Goal: Check status: Check status

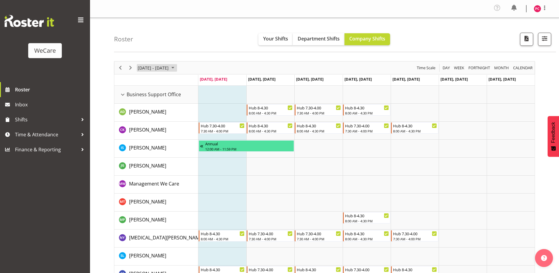
scroll to position [721, 0]
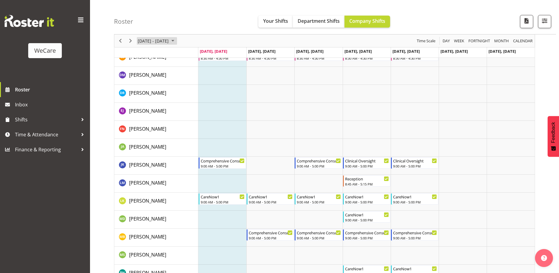
click at [176, 41] on span "September 01 - 07, 2025" at bounding box center [172, 41] width 7 height 8
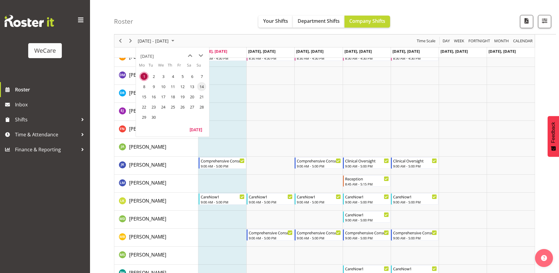
click at [200, 87] on span "14" at bounding box center [201, 86] width 9 height 9
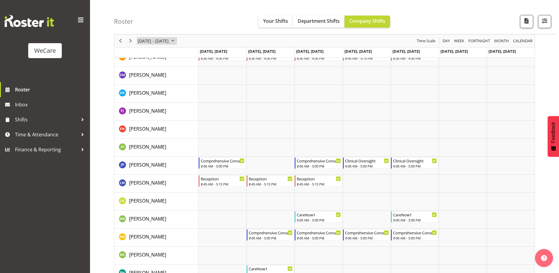
click at [176, 41] on span "September 08 - 14, 2025" at bounding box center [172, 41] width 7 height 8
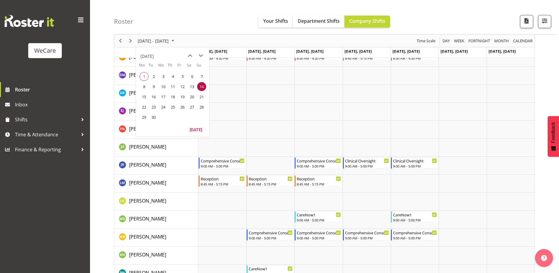
click at [443, 9] on div "Roster Your Shifts Department Shifts Company Shifts All Locations Clear Busines…" at bounding box center [335, 17] width 442 height 35
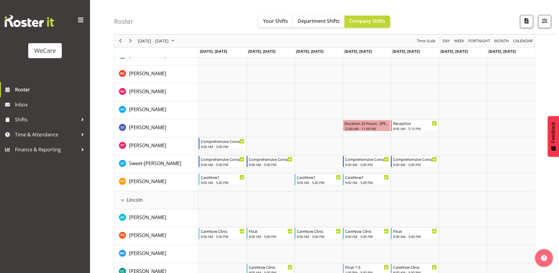
scroll to position [945, 0]
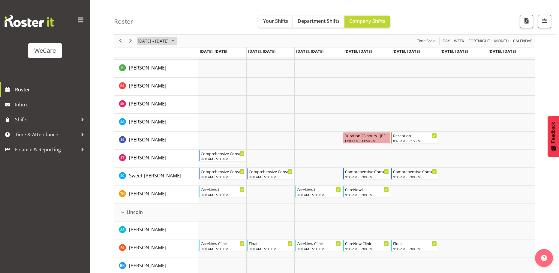
click at [169, 40] on span "[DATE] - [DATE]" at bounding box center [153, 41] width 32 height 8
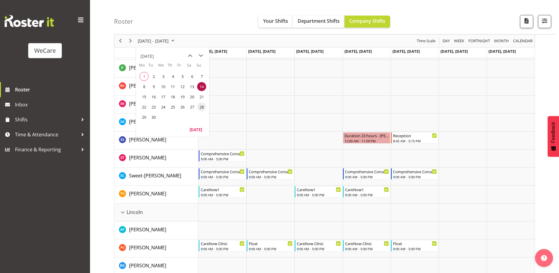
click at [201, 107] on span "28" at bounding box center [201, 107] width 9 height 9
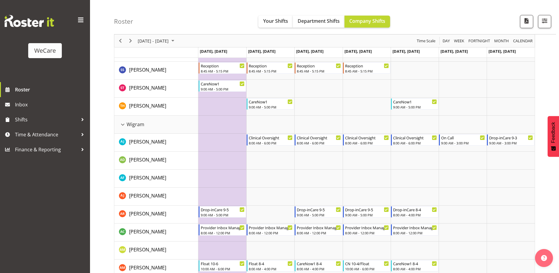
scroll to position [1563, 0]
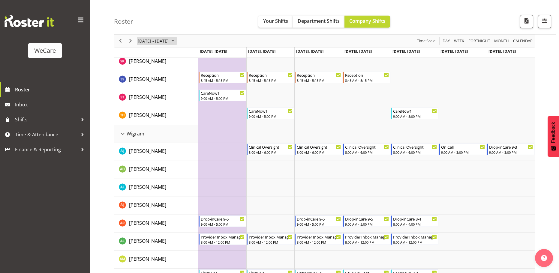
click at [176, 40] on span "September 22 - 28, 2025" at bounding box center [172, 41] width 7 height 8
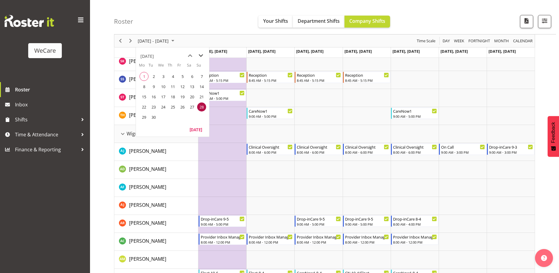
click at [202, 57] on span "next month" at bounding box center [201, 55] width 11 height 11
click at [201, 76] on span "5" at bounding box center [201, 76] width 9 height 9
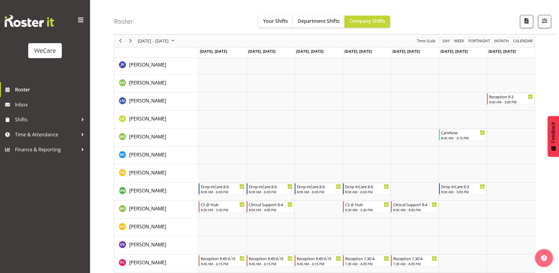
scroll to position [2025, 0]
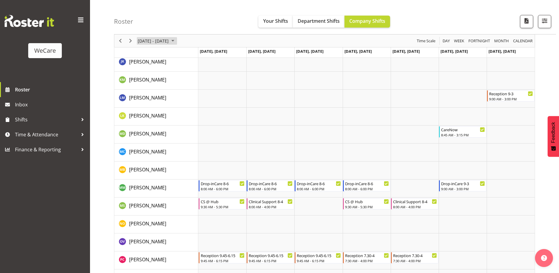
click at [176, 39] on span "Sep 29 - Oct 05, 2025" at bounding box center [172, 41] width 7 height 8
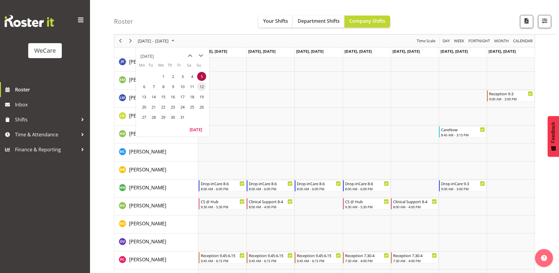
click at [201, 87] on span "12" at bounding box center [201, 86] width 9 height 9
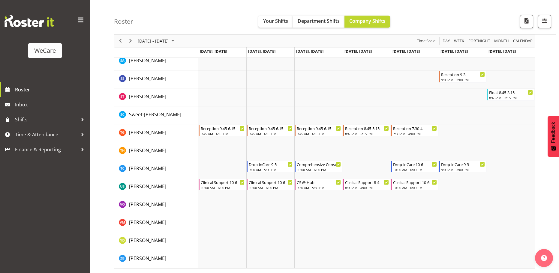
scroll to position [2320, 0]
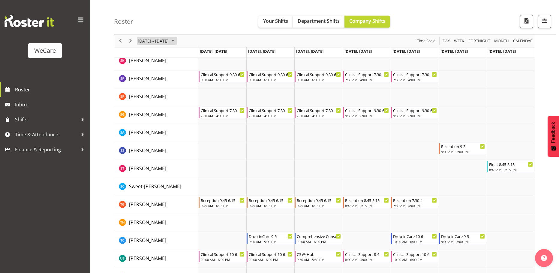
click at [176, 39] on span "October 06 - 12, 2025" at bounding box center [172, 41] width 7 height 8
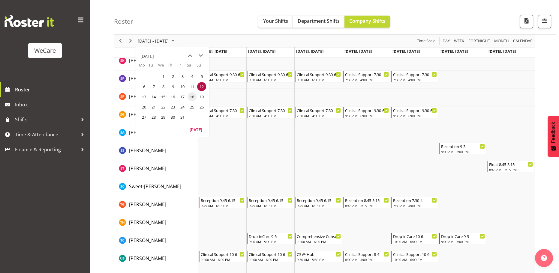
click at [194, 96] on span "18" at bounding box center [192, 96] width 9 height 9
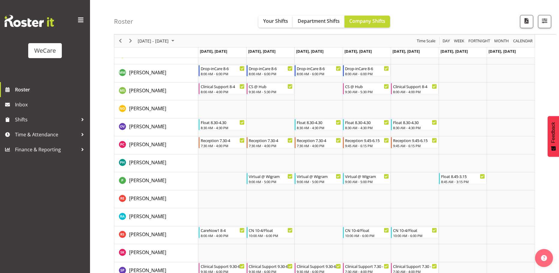
scroll to position [2107, 0]
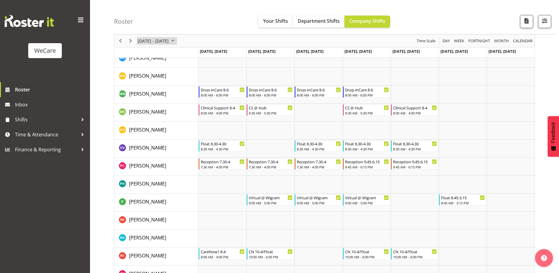
click at [169, 41] on span "[DATE] - [DATE]" at bounding box center [153, 41] width 32 height 8
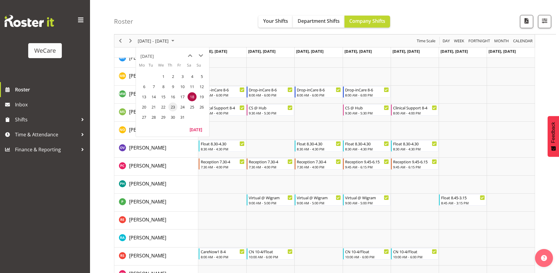
click at [171, 107] on span "23" at bounding box center [172, 107] width 9 height 9
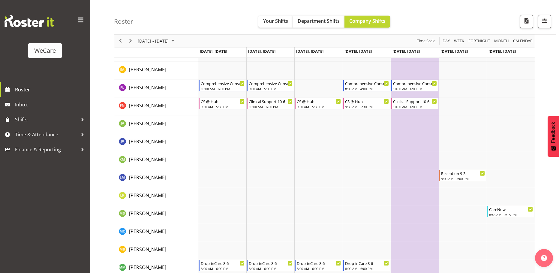
scroll to position [1961, 0]
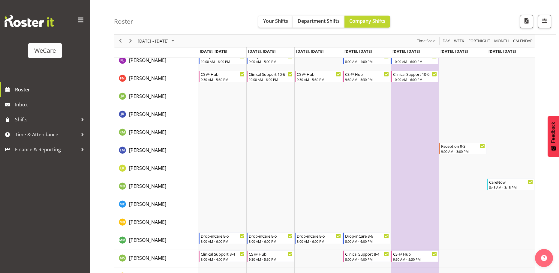
click at [173, 22] on div "Roster Your Shifts Department Shifts Company Shifts All Locations Clear Busines…" at bounding box center [335, 17] width 442 height 35
